Goal: Task Accomplishment & Management: Manage account settings

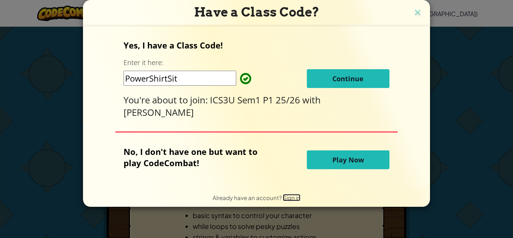
click at [292, 198] on span "Sign in" at bounding box center [292, 197] width 18 height 7
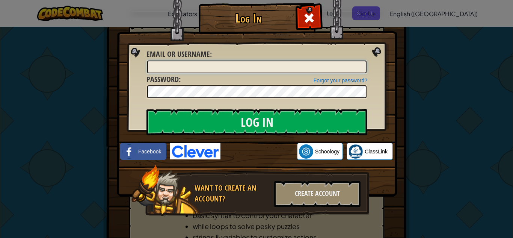
click at [260, 70] on input "Email or Username :" at bounding box center [256, 66] width 219 height 13
type input "[EMAIL_ADDRESS][DOMAIN_NAME]"
click at [147, 109] on input "Log In" at bounding box center [257, 122] width 221 height 26
